Goal: Navigation & Orientation: Find specific page/section

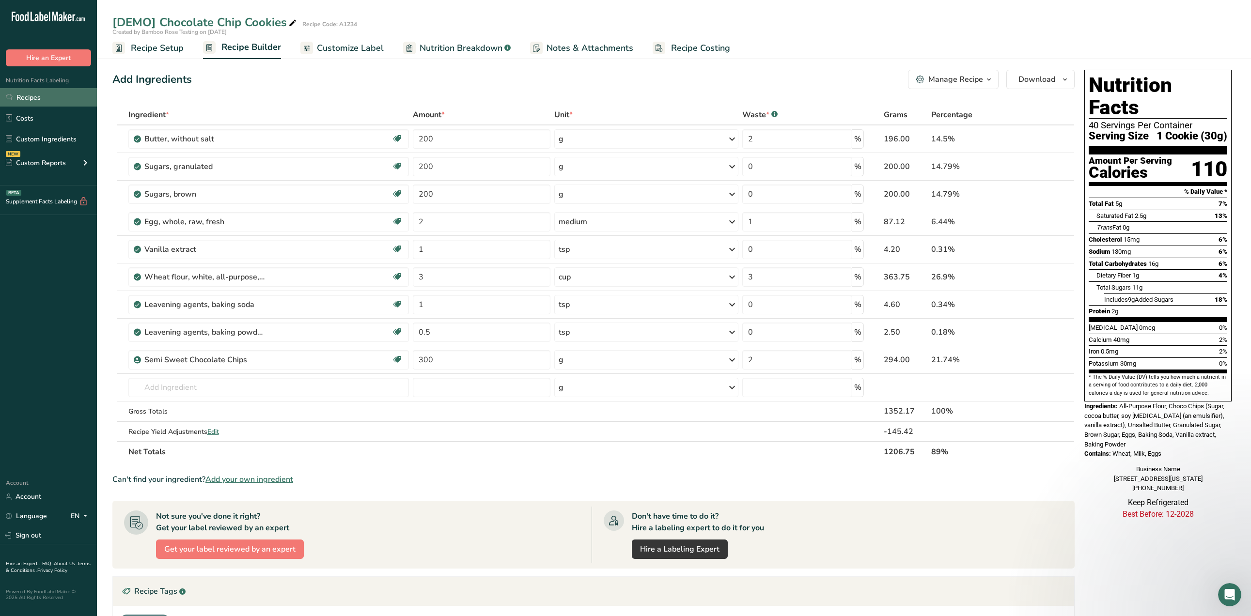
click at [32, 101] on link "Recipes" at bounding box center [48, 97] width 97 height 18
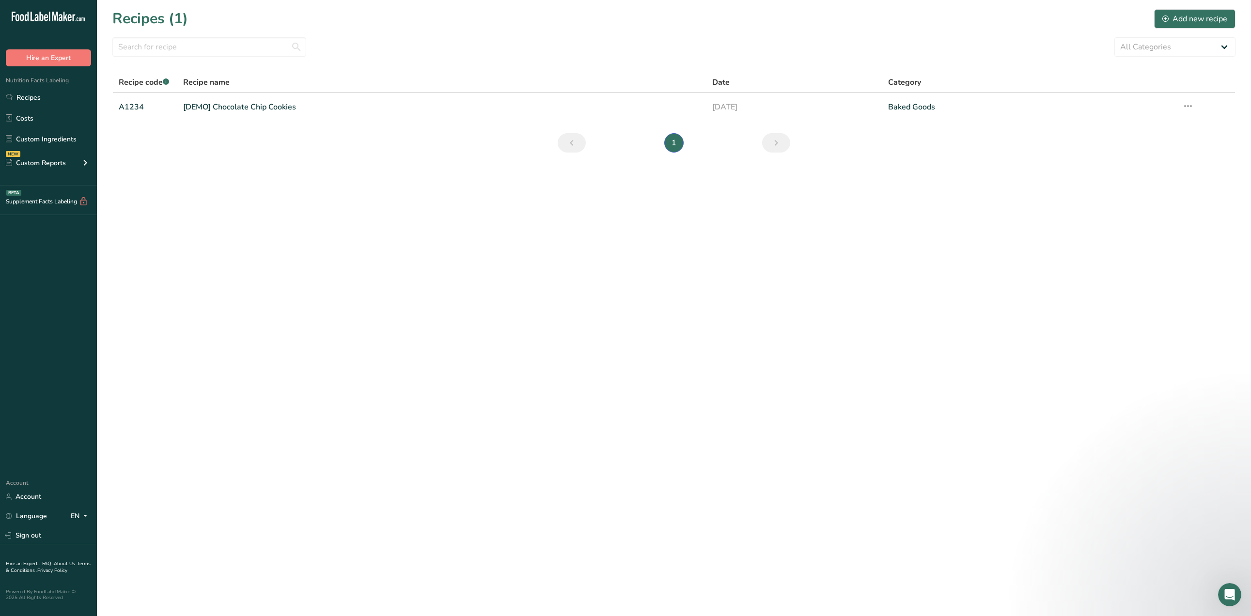
click at [200, 83] on span "Recipe name" at bounding box center [206, 83] width 47 height 12
click at [139, 84] on span "Recipe code .a-a{fill:#347362;}.b-a{fill:#fff;}" at bounding box center [144, 82] width 50 height 11
click at [29, 114] on link "Costs" at bounding box center [48, 118] width 97 height 18
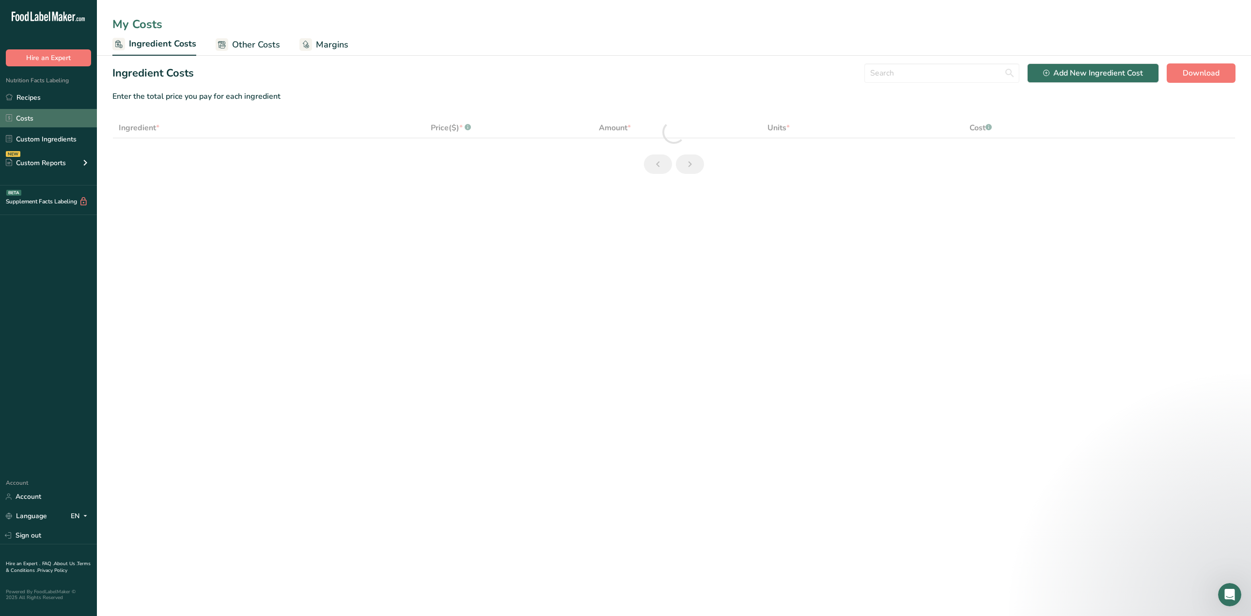
select select "1"
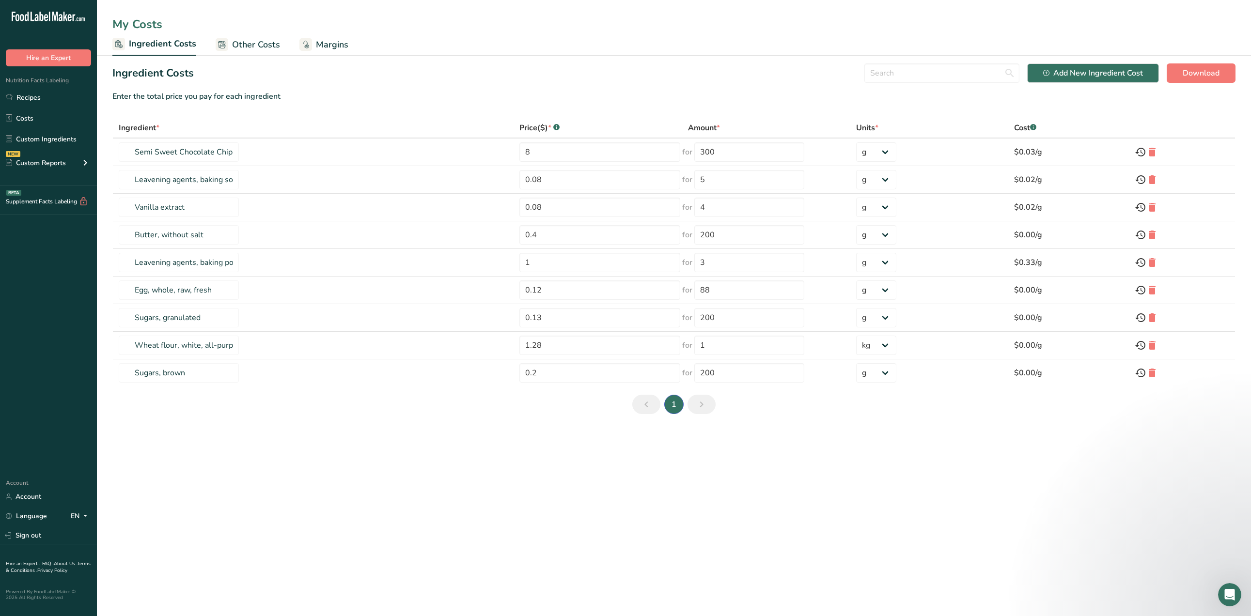
click at [239, 42] on span "Other Costs" at bounding box center [256, 44] width 48 height 13
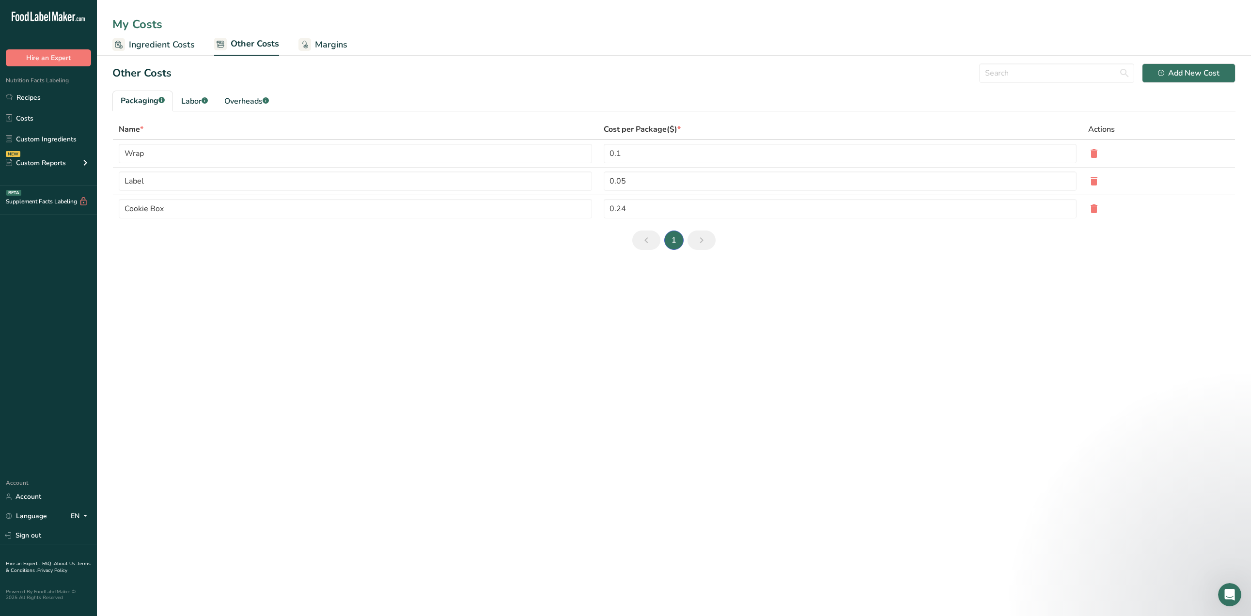
click at [310, 47] on rect at bounding box center [305, 44] width 13 height 13
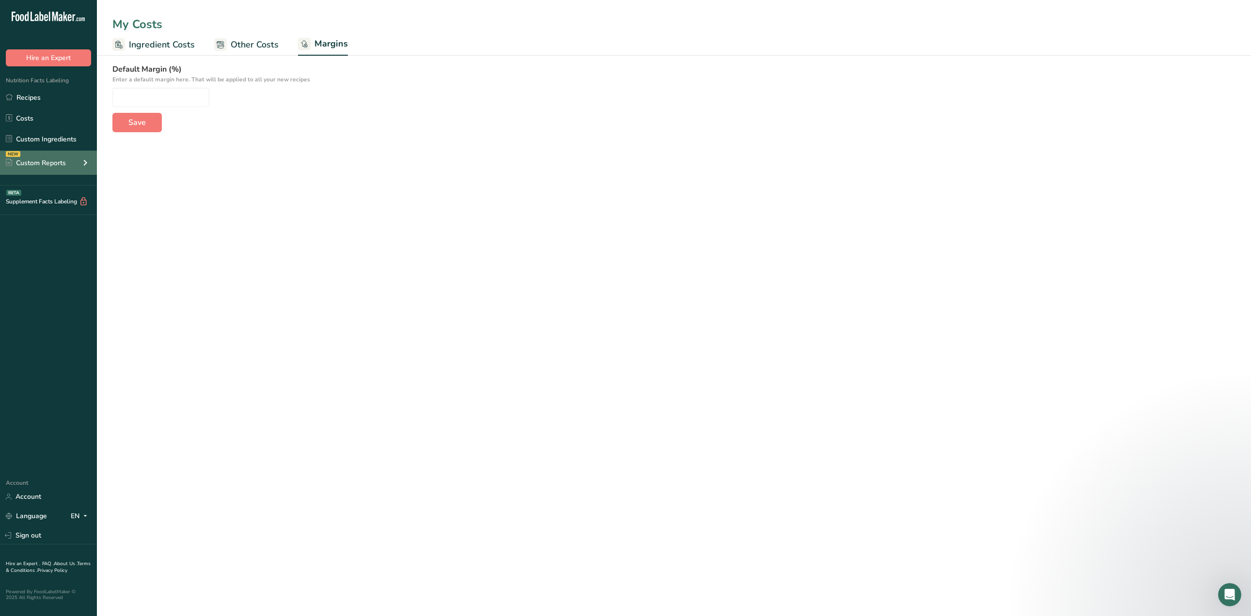
click at [39, 165] on div "Custom Reports" at bounding box center [36, 163] width 60 height 10
click at [47, 187] on link "Menu Label" at bounding box center [48, 185] width 97 height 21
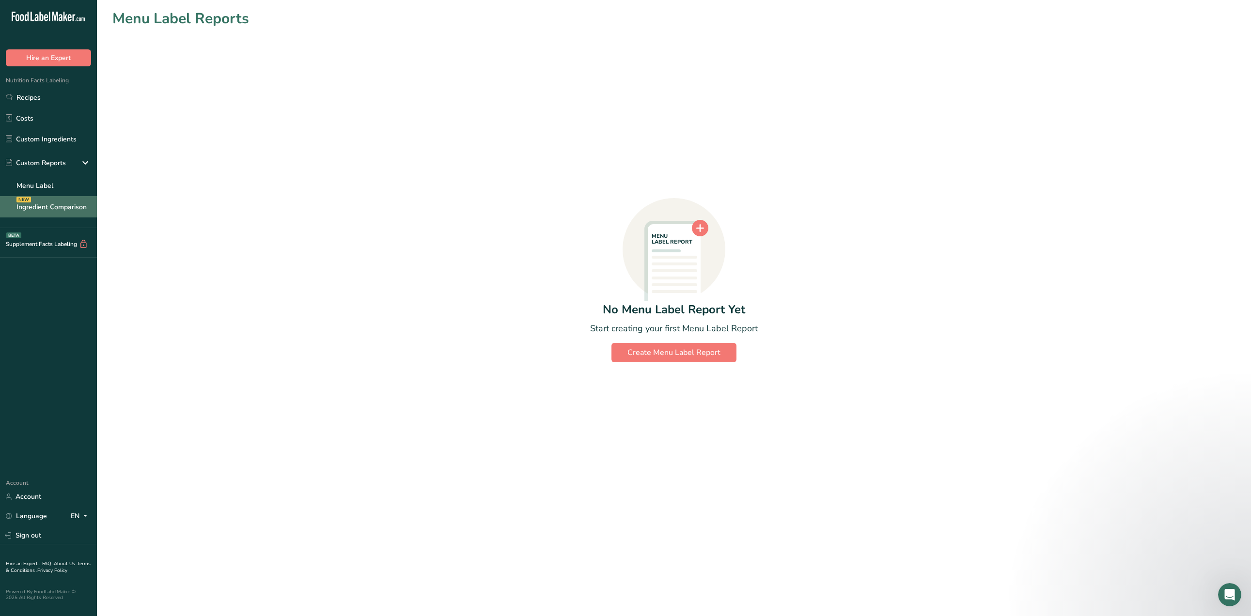
click at [35, 207] on link "Ingredient Comparison NEW" at bounding box center [48, 206] width 97 height 21
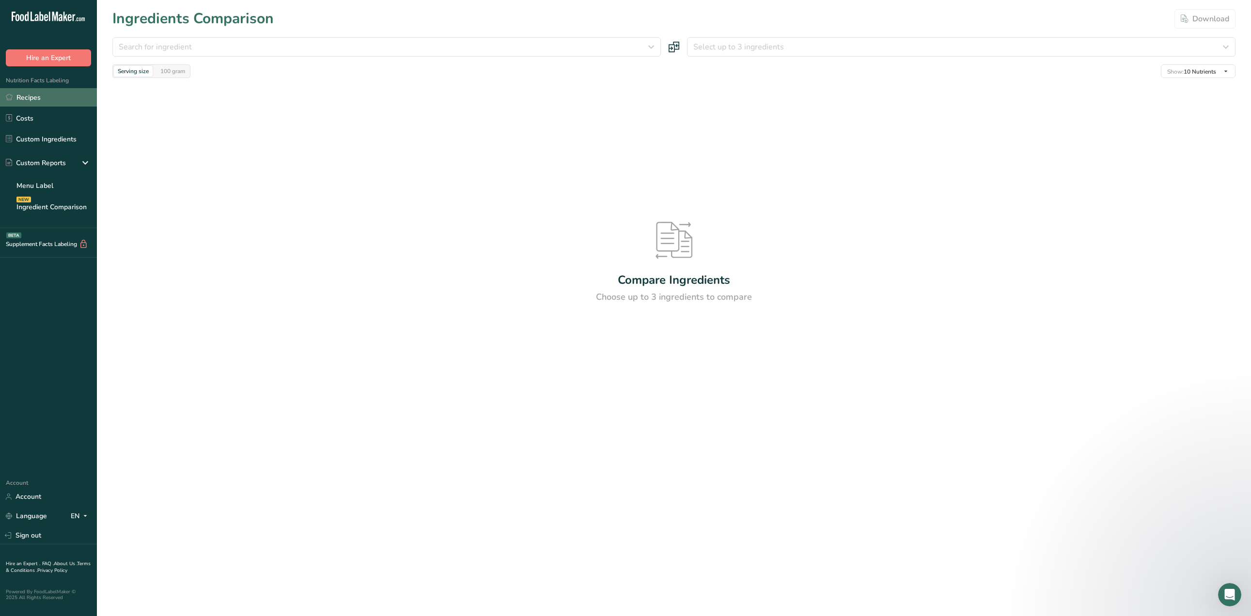
click at [38, 100] on link "Recipes" at bounding box center [48, 97] width 97 height 18
